Goal: Navigation & Orientation: Understand site structure

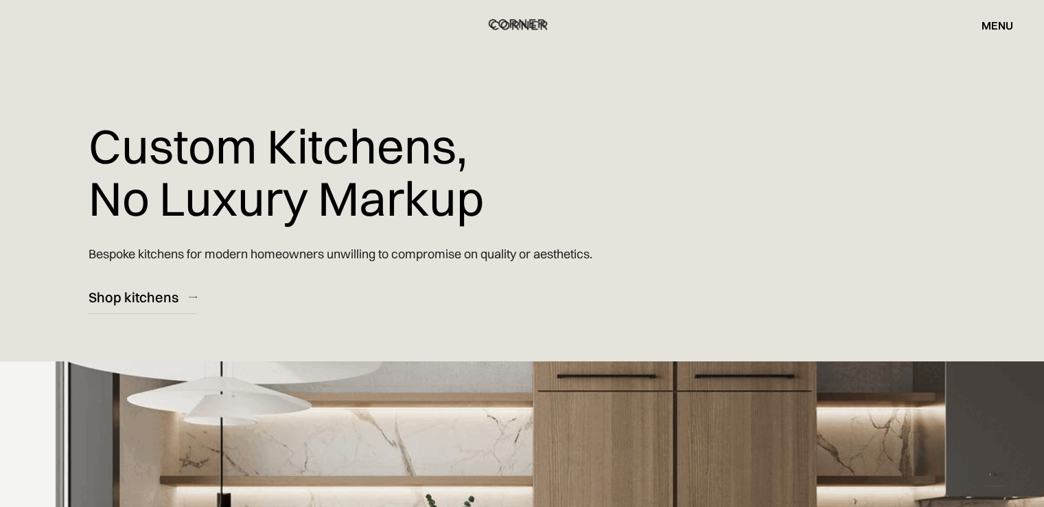
click at [512, 23] on img "home" at bounding box center [517, 23] width 56 height 18
click at [987, 28] on div "menu" at bounding box center [998, 25] width 32 height 11
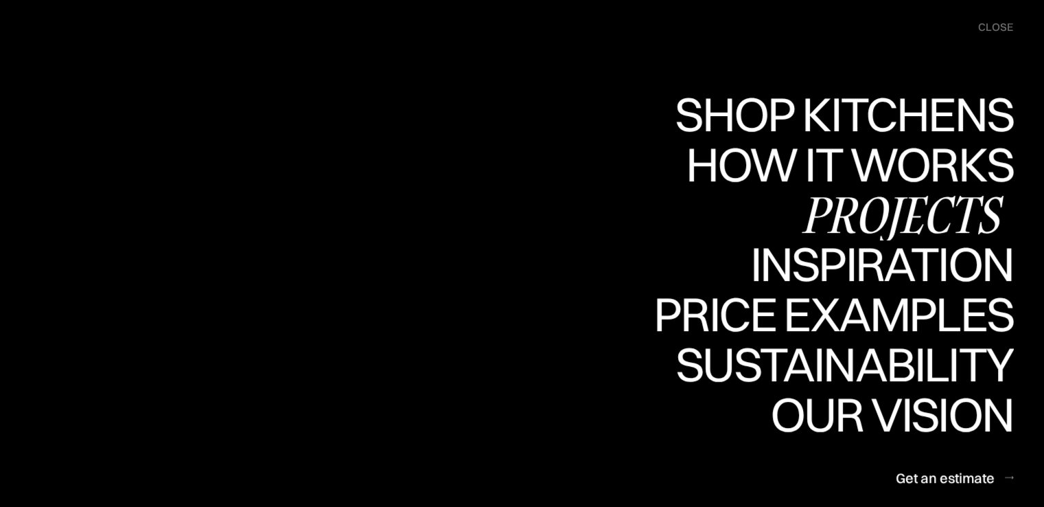
click at [903, 205] on div "Projects" at bounding box center [902, 214] width 222 height 48
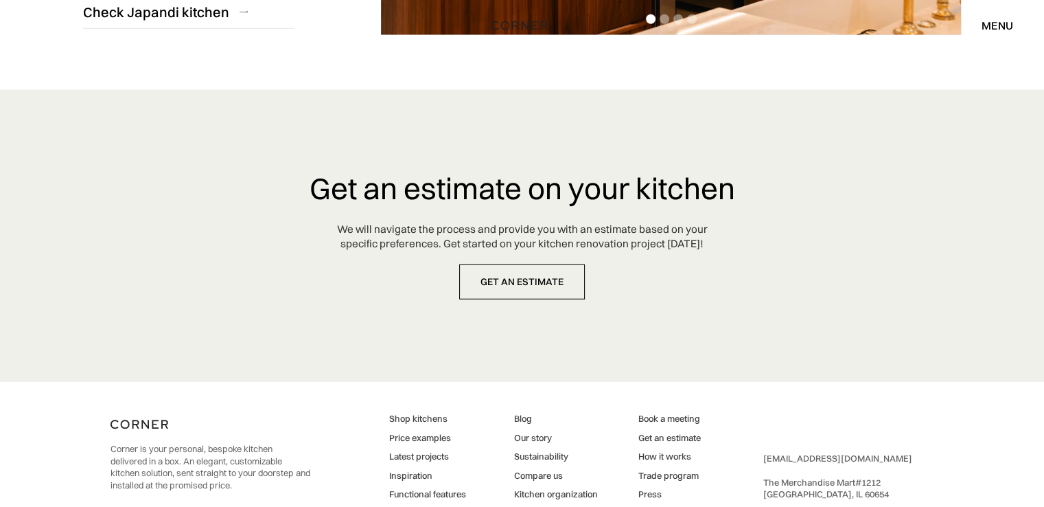
scroll to position [3605, 0]
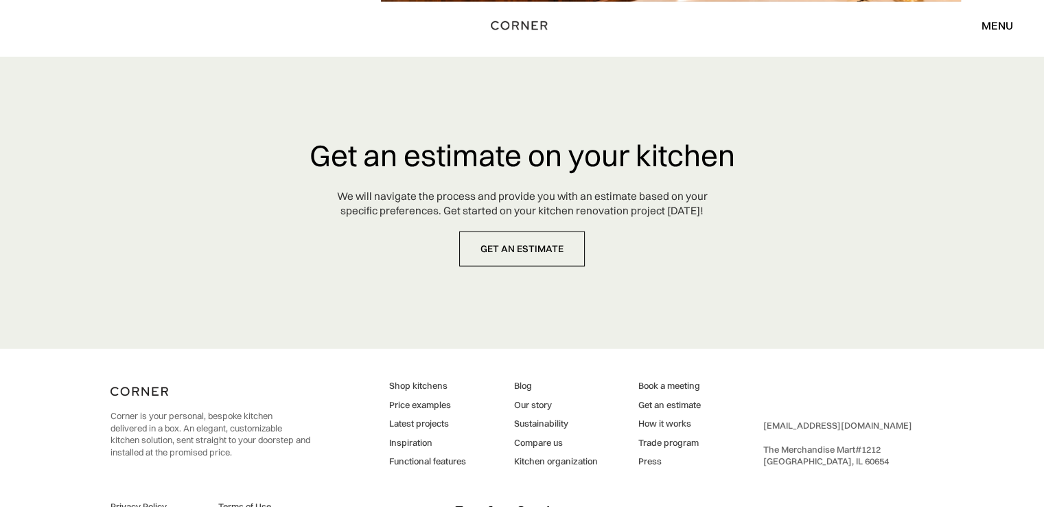
click at [991, 20] on div "menu" at bounding box center [998, 25] width 32 height 11
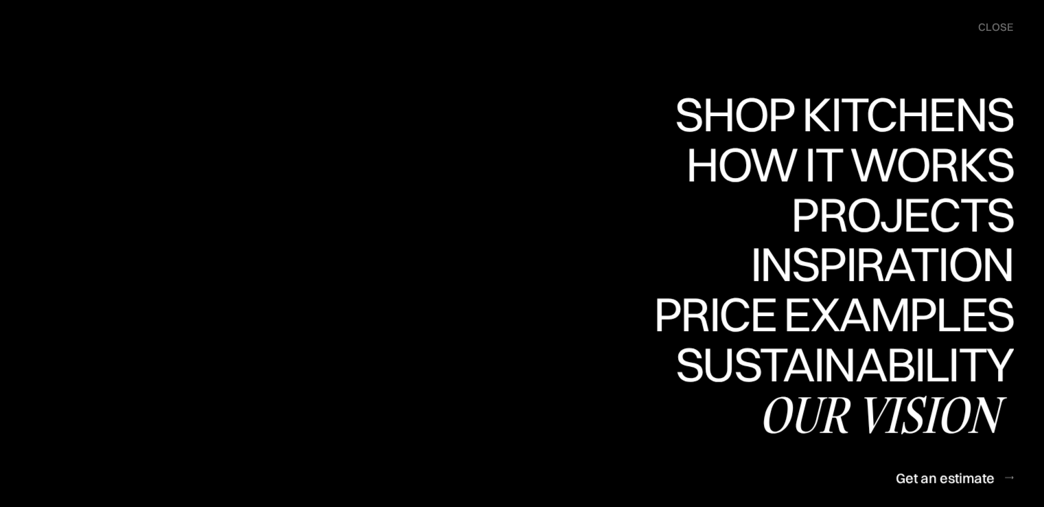
click at [902, 413] on div "Our vision" at bounding box center [886, 414] width 255 height 48
